Goal: Contribute content: Contribute content

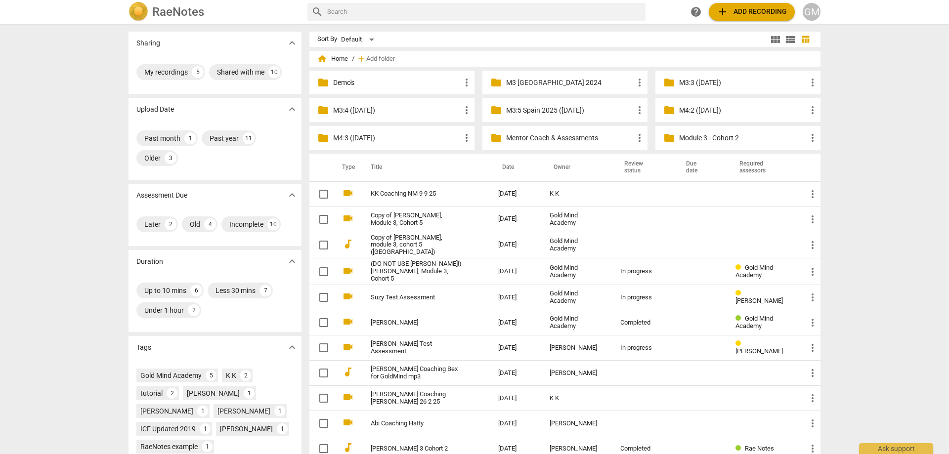
click at [550, 134] on p "Mentor Coach & Assessments" at bounding box center [570, 138] width 128 height 10
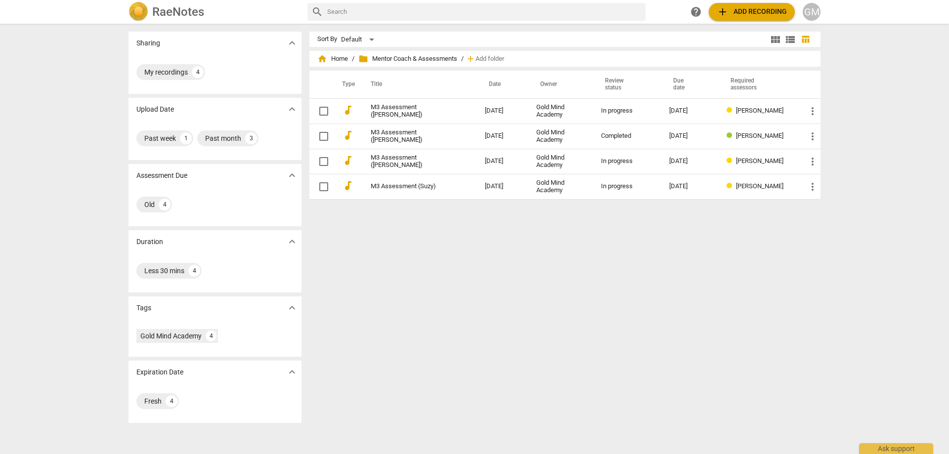
click at [474, 256] on div "Sort By Default view_module view_list table_chart home Home / folder Mentor Coa…" at bounding box center [569, 239] width 519 height 415
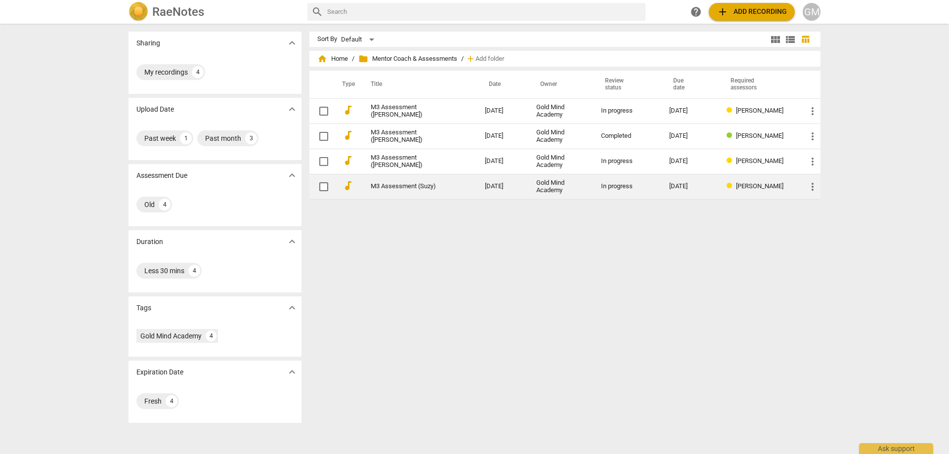
click at [409, 185] on link "M3 Assessment (Suzy)" at bounding box center [410, 186] width 79 height 7
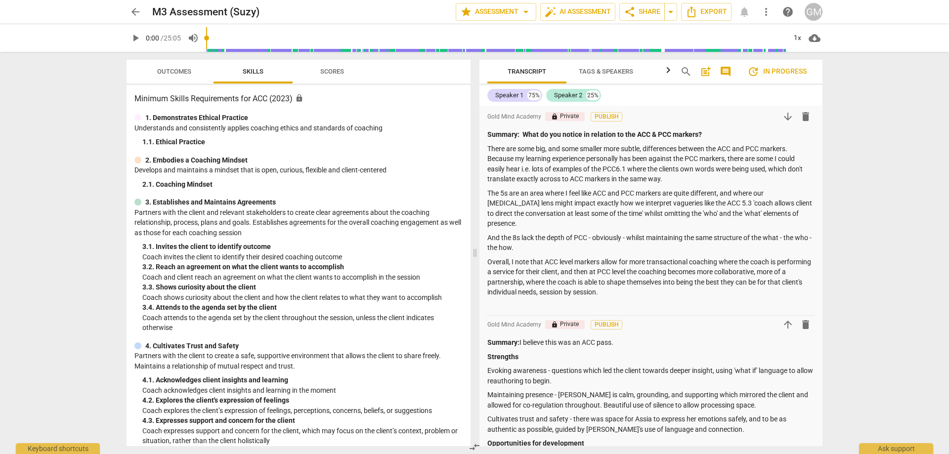
click at [781, 69] on span "update In progress" at bounding box center [777, 72] width 59 height 12
click at [771, 71] on span "update In progress" at bounding box center [777, 72] width 59 height 12
click at [492, 10] on span "star Assessment arrow_drop_down" at bounding box center [496, 12] width 72 height 12
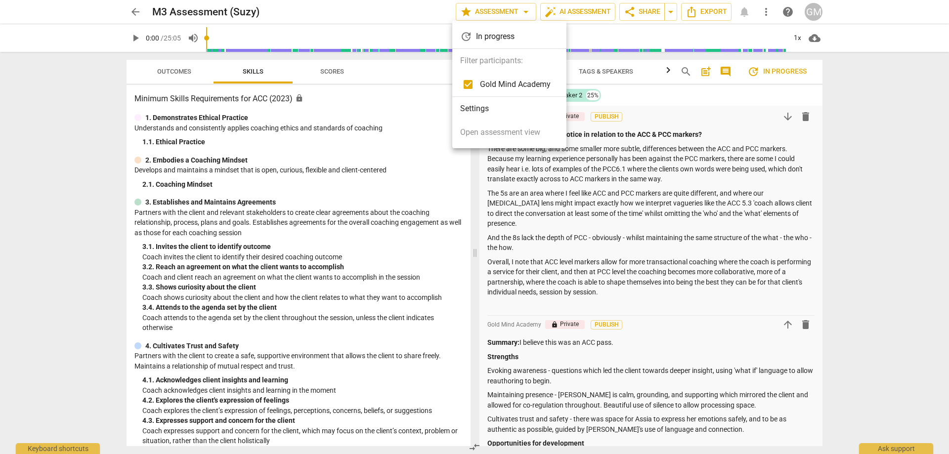
click at [138, 15] on div at bounding box center [474, 227] width 949 height 454
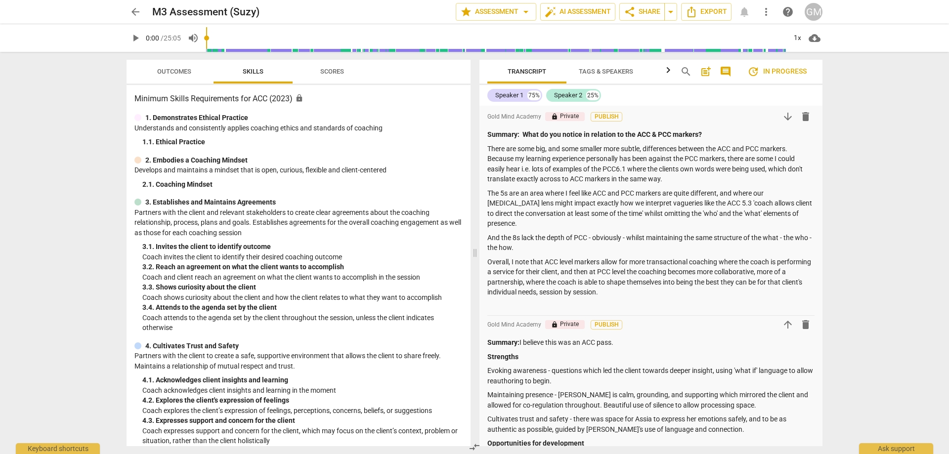
click at [136, 12] on span "arrow_back" at bounding box center [136, 12] width 12 height 12
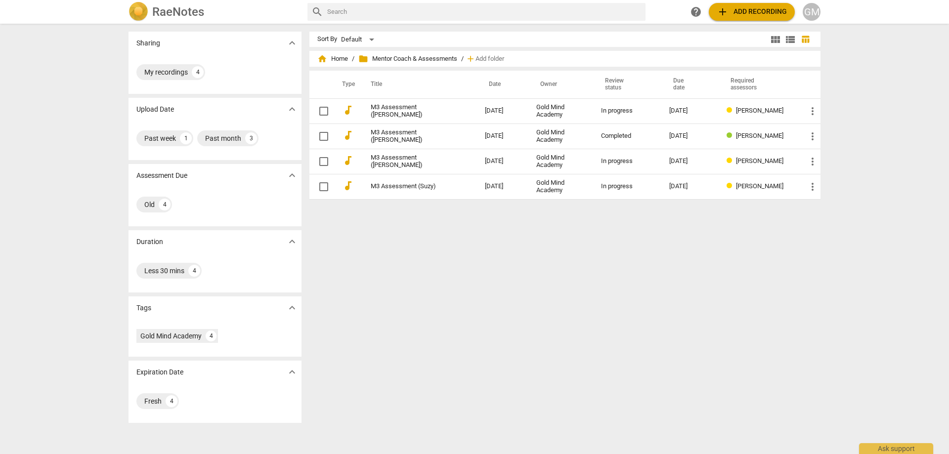
click at [74, 145] on div "Sharing expand_more My recordings 4 Upload Date expand_more Past week 1 Past mo…" at bounding box center [474, 240] width 949 height 430
click at [523, 243] on div "Sort By Default view_module view_list table_chart home Home / folder Mentor Coa…" at bounding box center [569, 239] width 519 height 415
click at [727, 14] on span "add" at bounding box center [723, 12] width 12 height 12
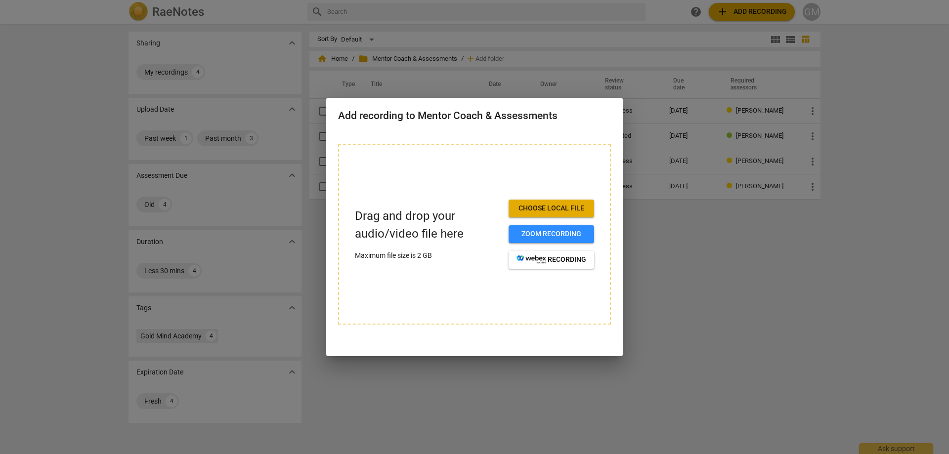
click at [536, 208] on span "Choose local file" at bounding box center [552, 209] width 70 height 10
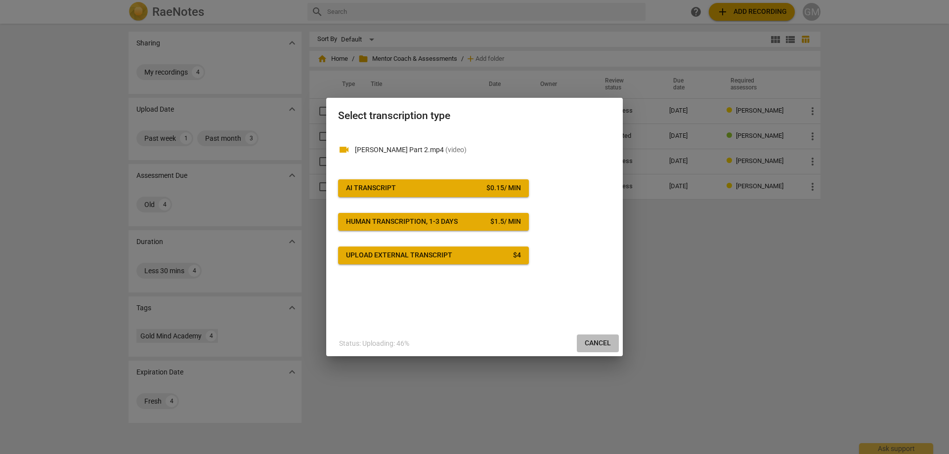
click at [617, 343] on button "Cancel" at bounding box center [598, 344] width 42 height 18
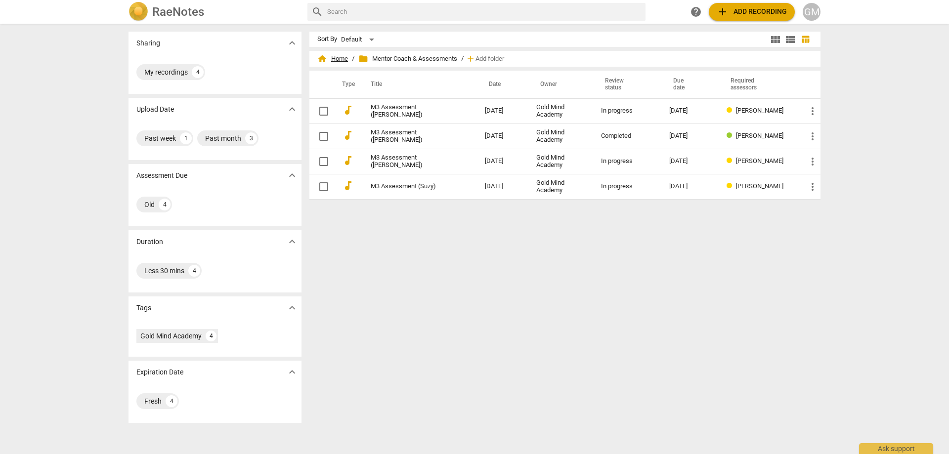
click at [333, 56] on span "home Home" at bounding box center [332, 59] width 31 height 10
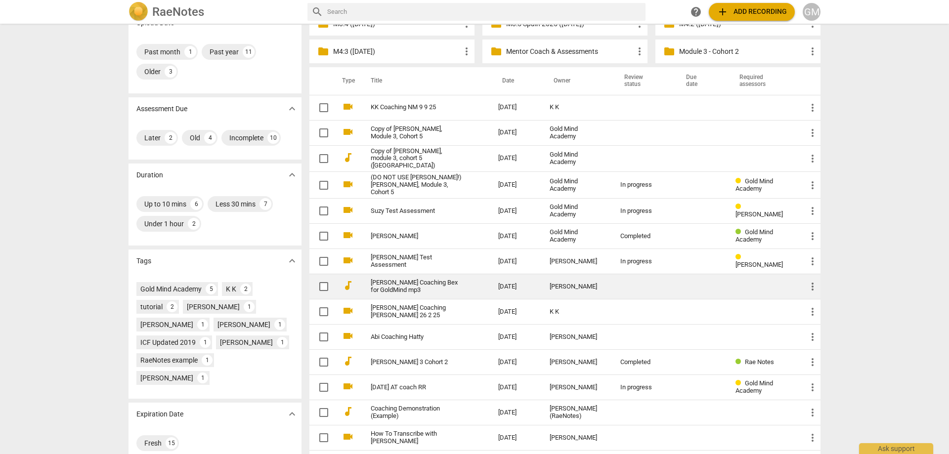
scroll to position [99, 0]
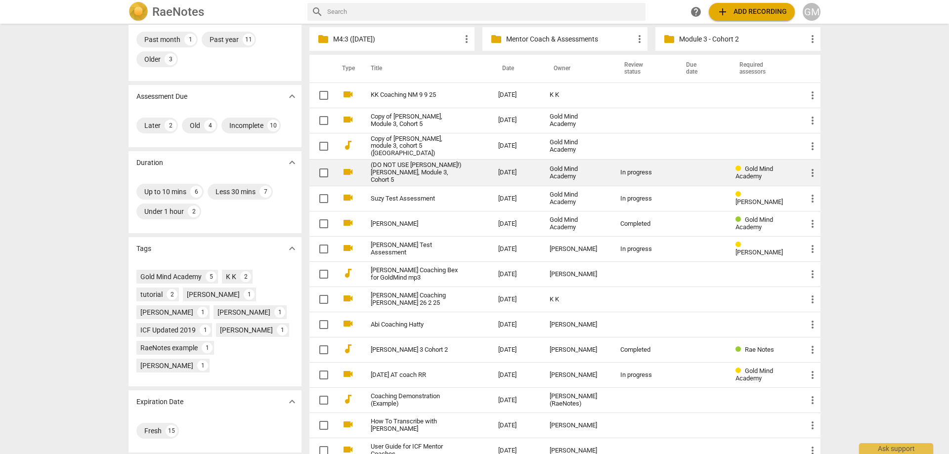
click at [458, 168] on td "(DO NOT USE [PERSON_NAME]!) [PERSON_NAME], Module 3, Cohort 5" at bounding box center [425, 173] width 132 height 27
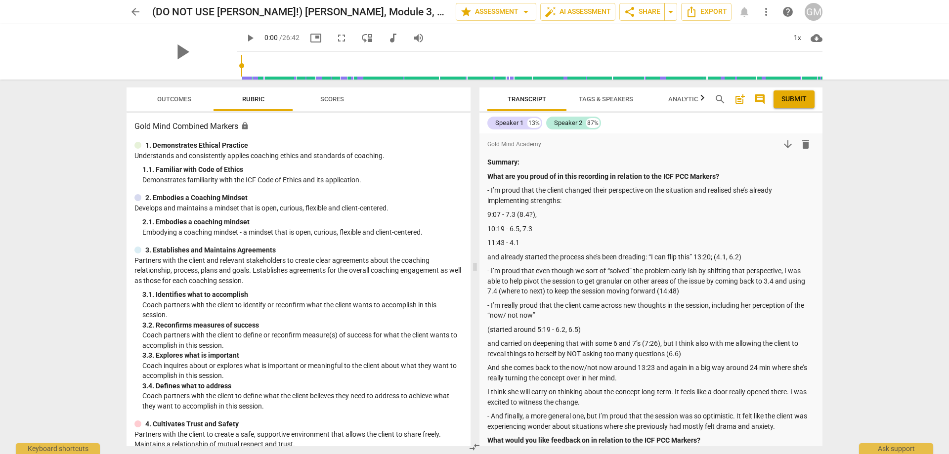
click at [135, 13] on span "arrow_back" at bounding box center [136, 12] width 12 height 12
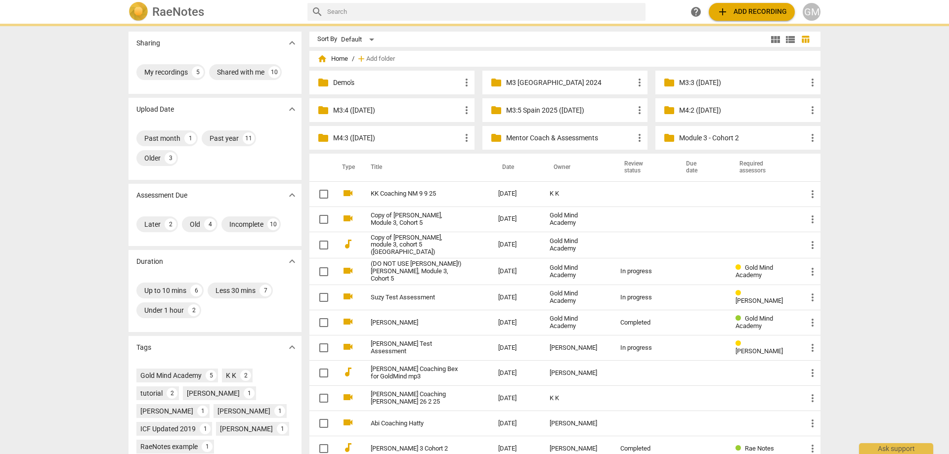
click at [81, 147] on div "Sharing expand_more My recordings 5 Shared with me 10 Upload Date expand_more P…" at bounding box center [474, 240] width 949 height 430
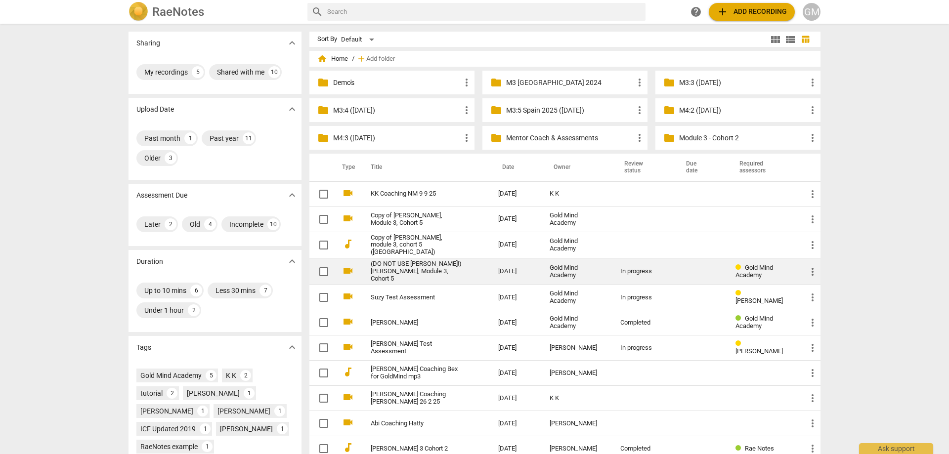
click at [456, 272] on link "(DO NOT USE [PERSON_NAME]!) [PERSON_NAME], Module 3, Cohort 5" at bounding box center [417, 272] width 92 height 22
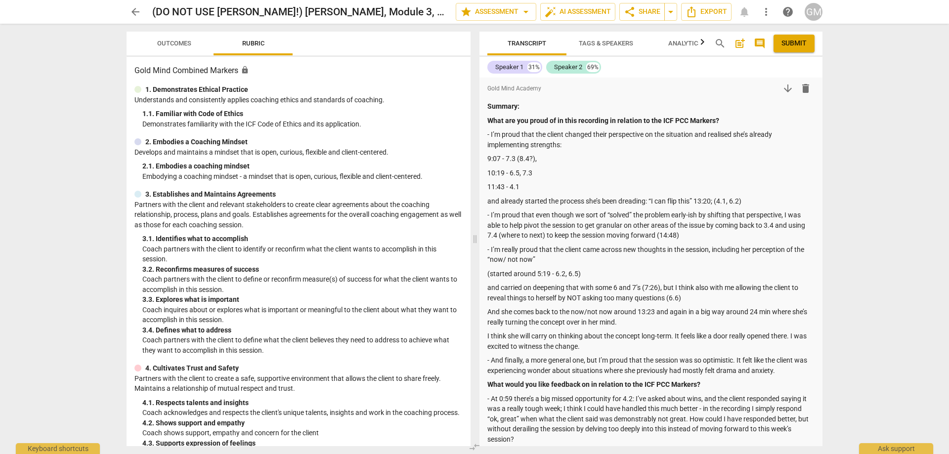
click at [862, 151] on div "arrow_back (DO NOT USE [PERSON_NAME]!) [PERSON_NAME], Module 3, Cohort 5 edit s…" at bounding box center [474, 227] width 949 height 454
drag, startPoint x: 866, startPoint y: 137, endPoint x: 871, endPoint y: 141, distance: 6.3
click at [866, 136] on div "arrow_back (DO NOT USE [PERSON_NAME]!) [PERSON_NAME], Module 3, Cohort 5 edit s…" at bounding box center [474, 227] width 949 height 454
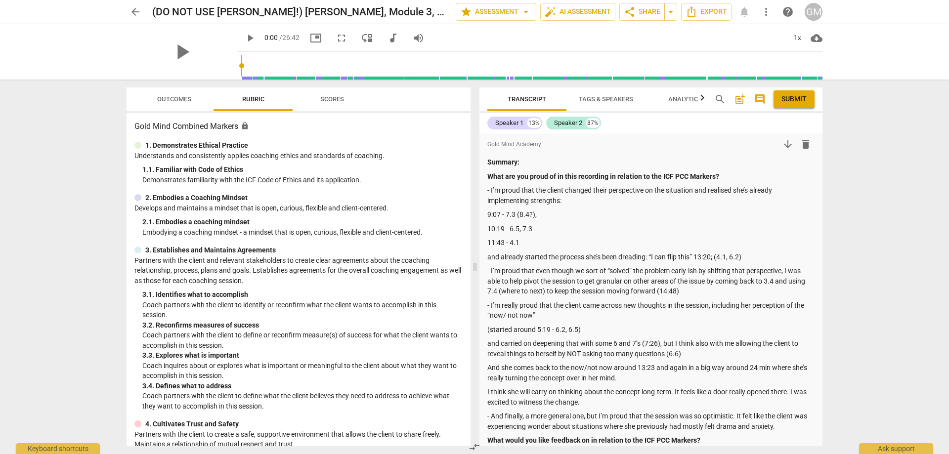
click at [875, 175] on div "arrow_back (DO NOT USE [PERSON_NAME]!) [PERSON_NAME], Module 3, Cohort 5 edit s…" at bounding box center [474, 227] width 949 height 454
click at [872, 165] on div "arrow_back (DO NOT USE [PERSON_NAME]!) [PERSON_NAME], Module 3, Cohort 5 edit s…" at bounding box center [474, 227] width 949 height 454
click at [875, 175] on div "arrow_back (DO NOT USE [PERSON_NAME]!) [PERSON_NAME], Module 3, Cohort 5 edit s…" at bounding box center [474, 227] width 949 height 454
click at [873, 166] on div "arrow_back (DO NOT USE [PERSON_NAME]!) [PERSON_NAME], Module 3, Cohort 5 edit s…" at bounding box center [474, 227] width 949 height 454
